Goal: Transaction & Acquisition: Purchase product/service

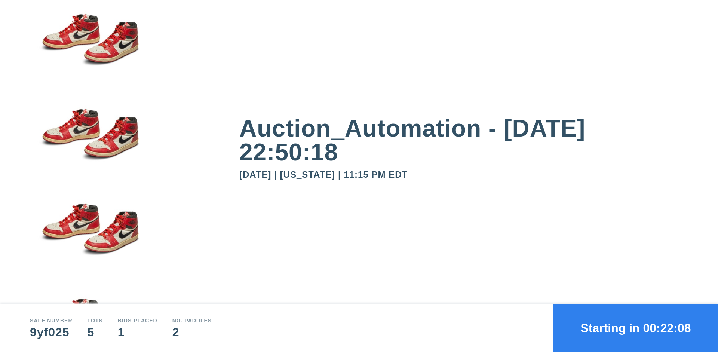
click at [635, 328] on button "Starting in 00:22:08" at bounding box center [635, 328] width 164 height 48
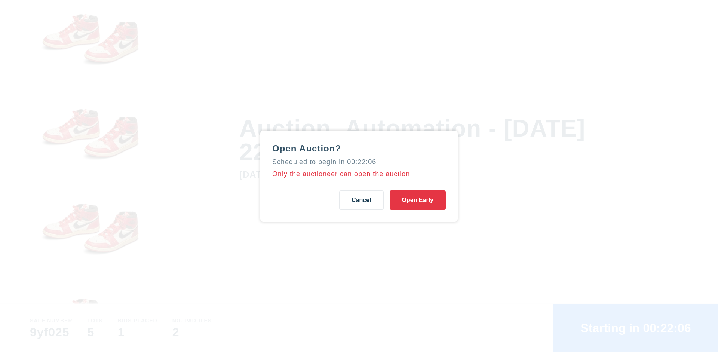
click at [417, 200] on button "Open Early" at bounding box center [417, 199] width 56 height 19
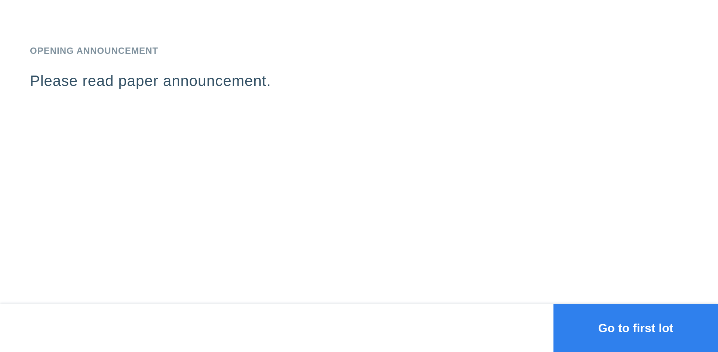
click at [635, 328] on button "Go to first lot" at bounding box center [635, 328] width 164 height 48
